Goal: Information Seeking & Learning: Learn about a topic

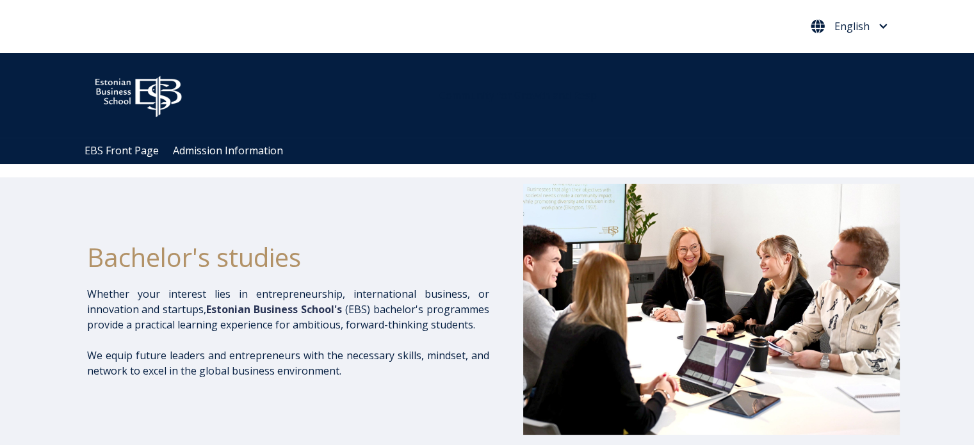
click at [857, 28] on span "English" at bounding box center [851, 26] width 35 height 10
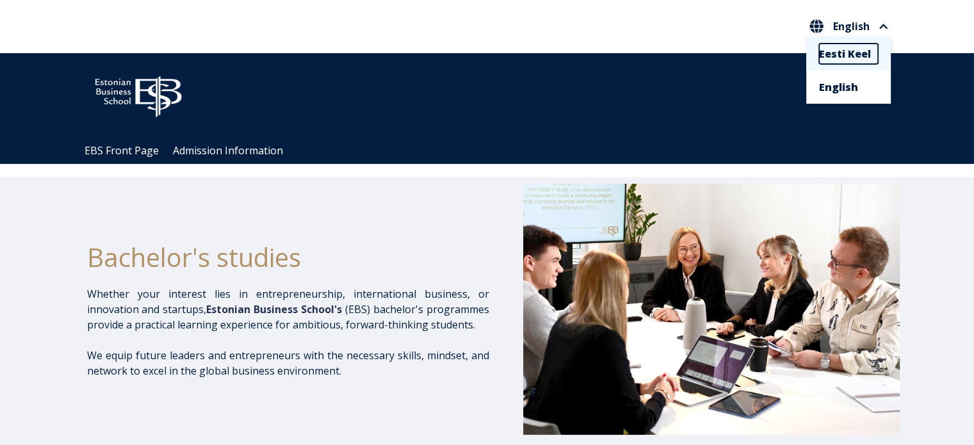
click at [843, 56] on link "Eesti Keel" at bounding box center [848, 54] width 59 height 20
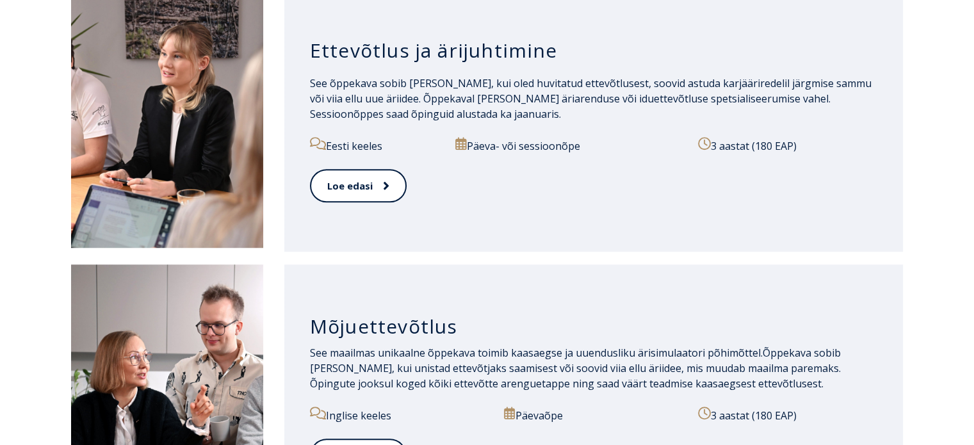
scroll to position [896, 0]
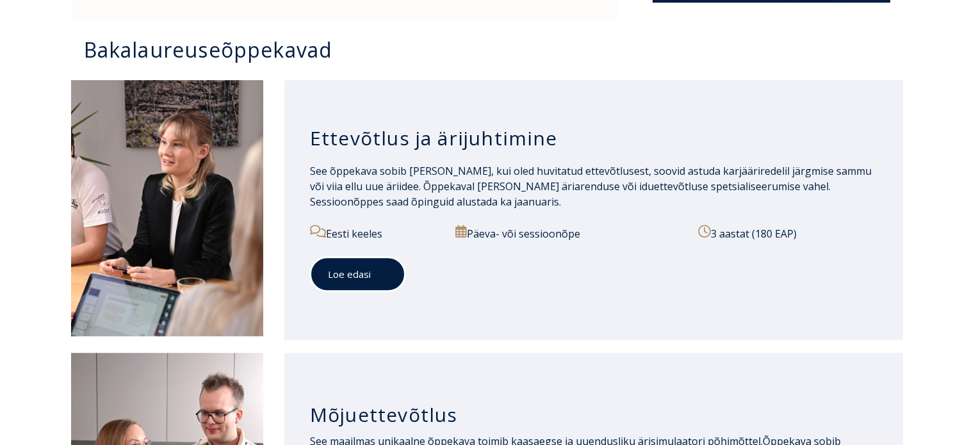
click at [368, 271] on link "Loe edasi" at bounding box center [357, 274] width 95 height 35
